Goal: Task Accomplishment & Management: Use online tool/utility

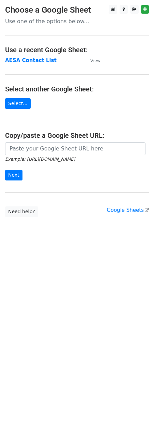
click at [39, 61] on strong "AESA Contact List" at bounding box center [31, 60] width 52 height 6
click at [30, 62] on strong "AESA Contact List" at bounding box center [31, 60] width 52 height 6
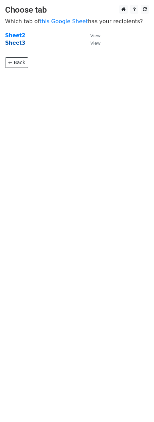
click at [14, 42] on strong "Sheet3" at bounding box center [15, 43] width 20 height 6
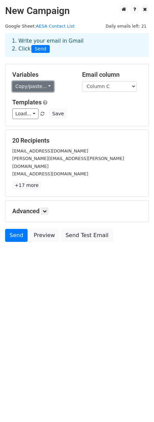
click at [21, 83] on link "Copy/paste..." at bounding box center [33, 86] width 42 height 11
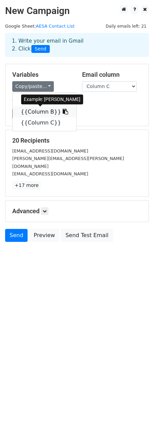
click at [37, 112] on link "{{Column B}}" at bounding box center [45, 111] width 64 height 11
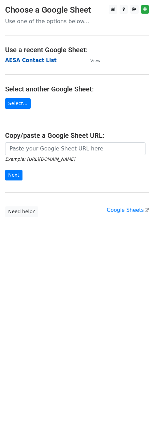
click at [43, 60] on strong "AESA Contact List" at bounding box center [31, 60] width 52 height 6
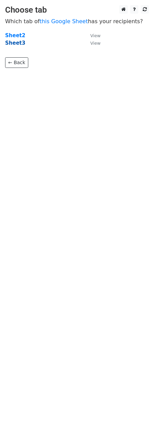
click at [21, 44] on strong "Sheet3" at bounding box center [15, 43] width 20 height 6
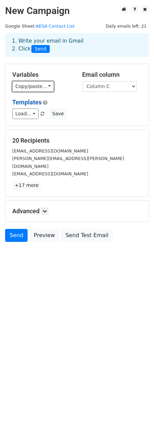
click at [32, 85] on link "Copy/paste..." at bounding box center [33, 86] width 42 height 11
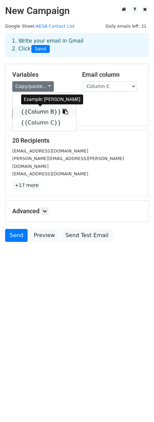
click at [31, 111] on link "{{Column B}}" at bounding box center [45, 111] width 64 height 11
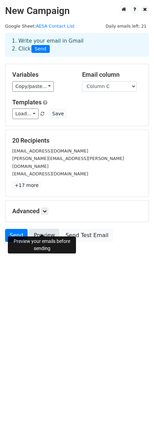
click at [45, 230] on link "Preview" at bounding box center [44, 235] width 30 height 13
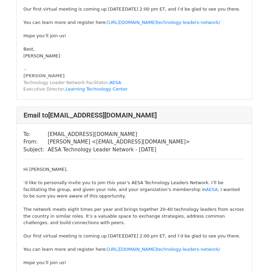
scroll to position [635, 0]
